Goal: Book appointment/travel/reservation

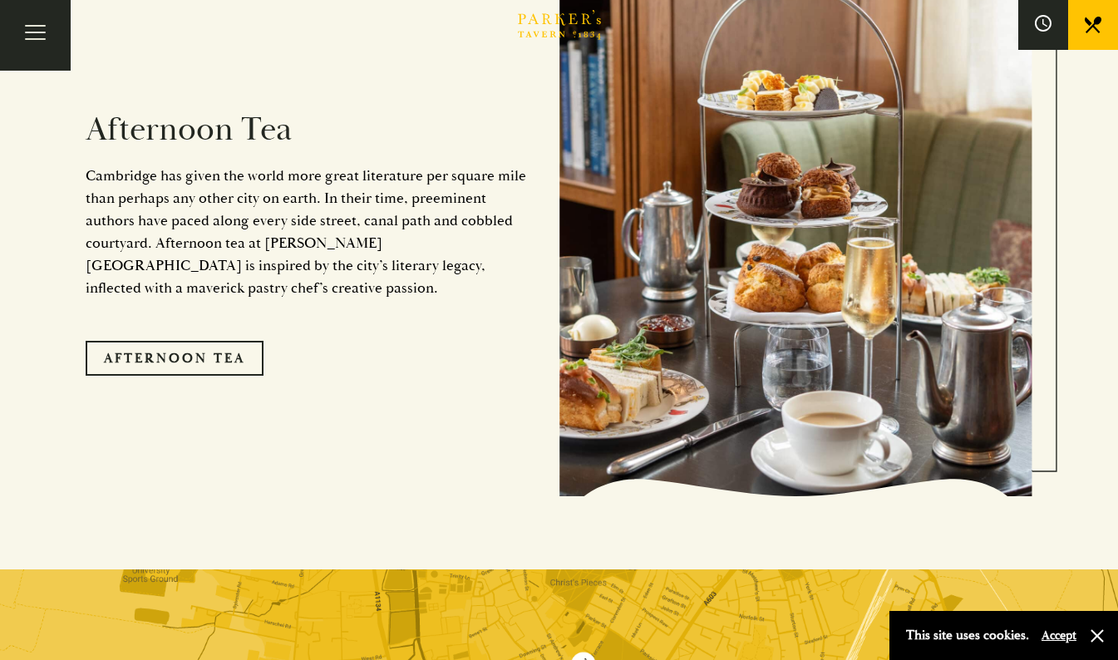
scroll to position [2809, 0]
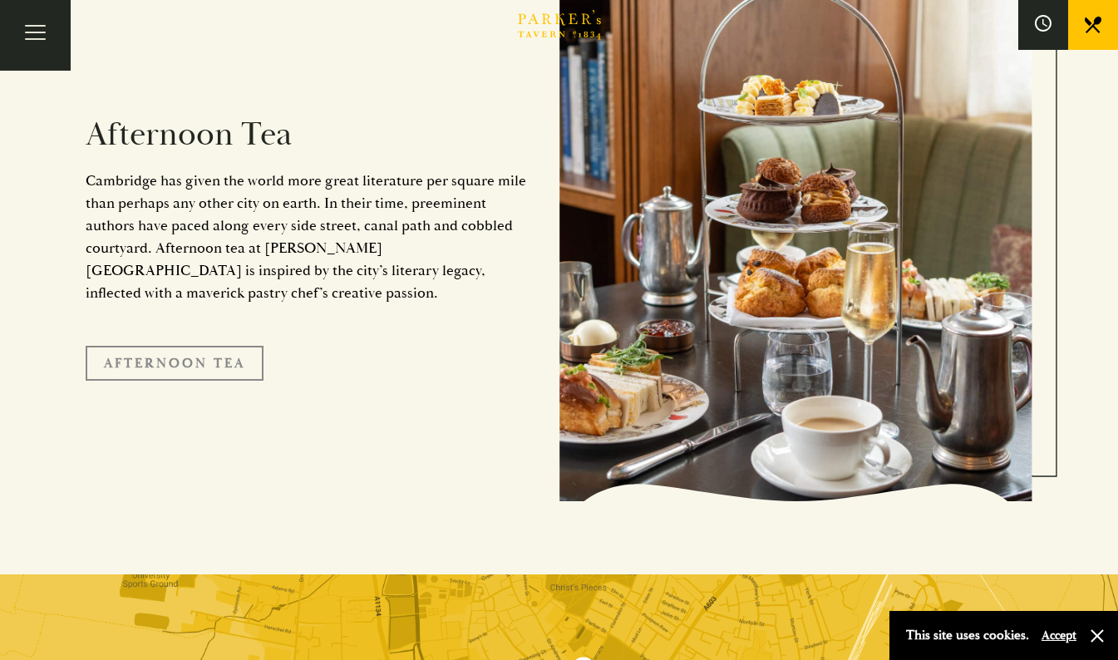
click at [233, 346] on link "Afternoon Tea" at bounding box center [175, 363] width 178 height 35
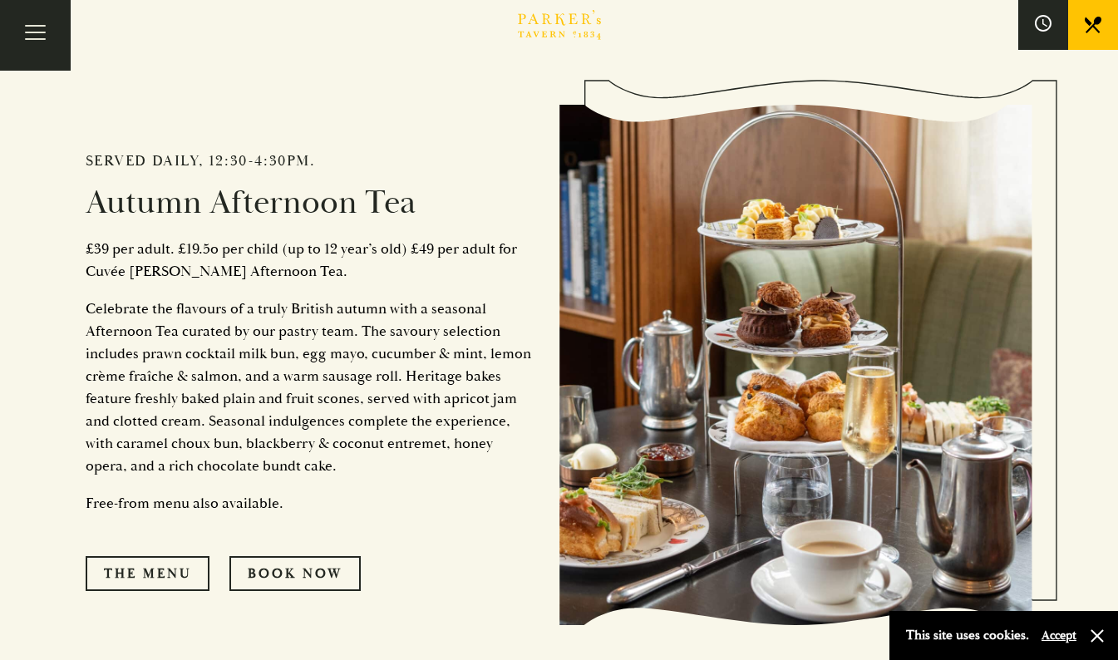
scroll to position [690, 0]
